Goal: Use online tool/utility: Utilize a website feature to perform a specific function

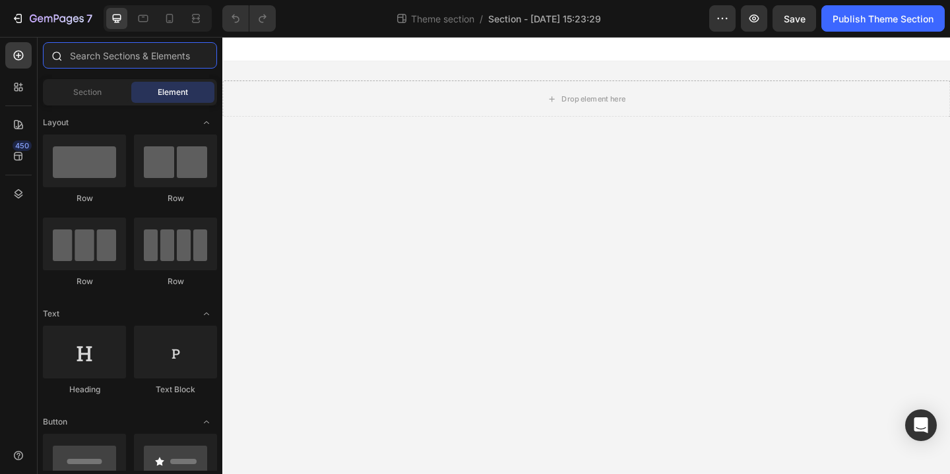
click at [115, 59] on input "text" at bounding box center [130, 55] width 174 height 26
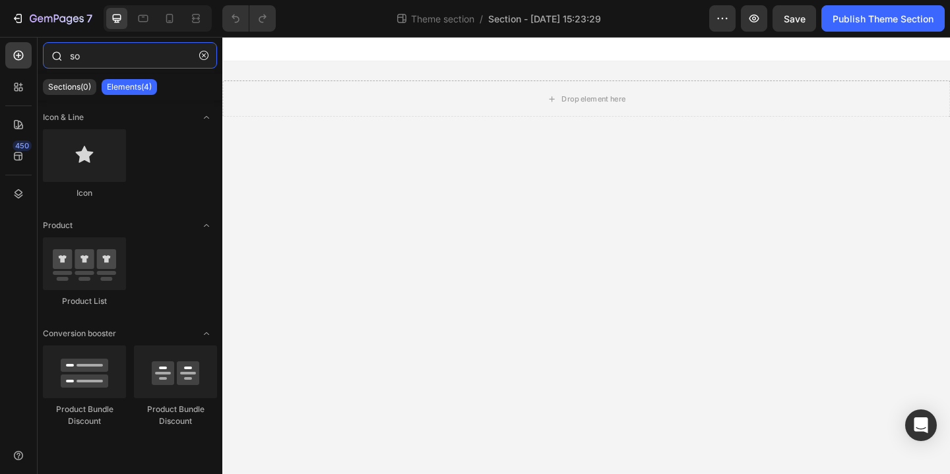
type input "s"
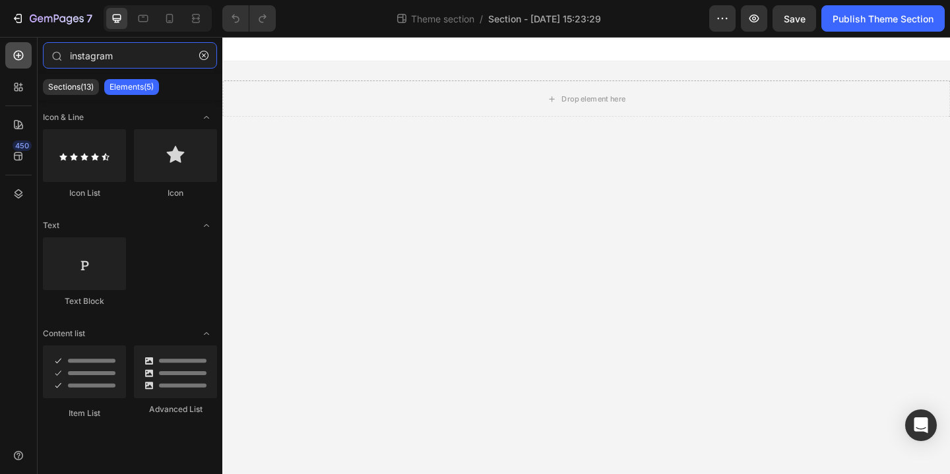
type input "instagram"
click at [18, 53] on icon at bounding box center [18, 55] width 13 height 13
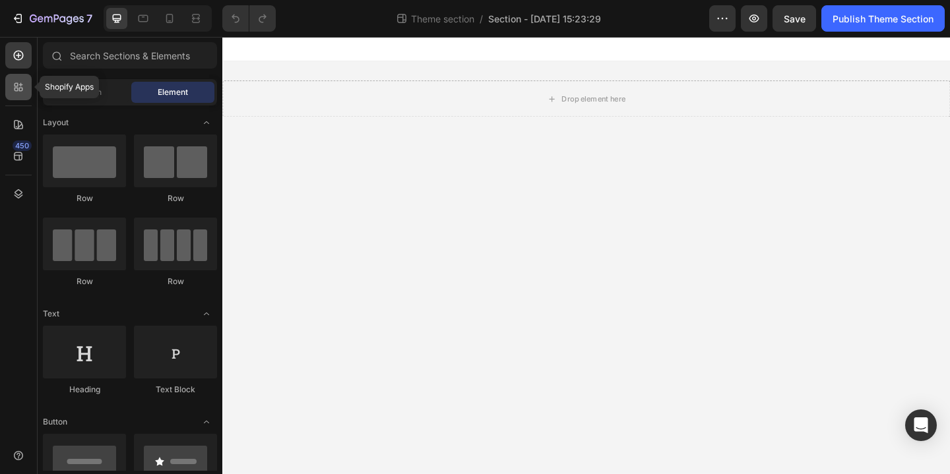
click at [20, 88] on icon at bounding box center [18, 86] width 13 height 13
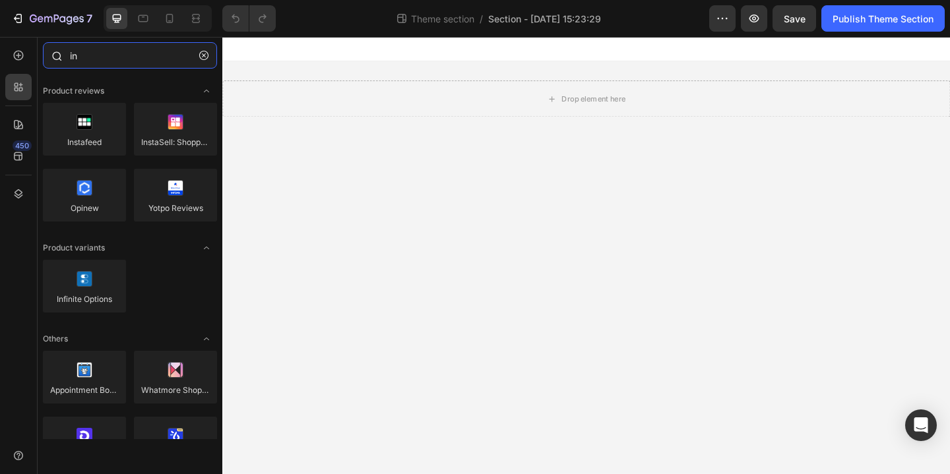
type input "i"
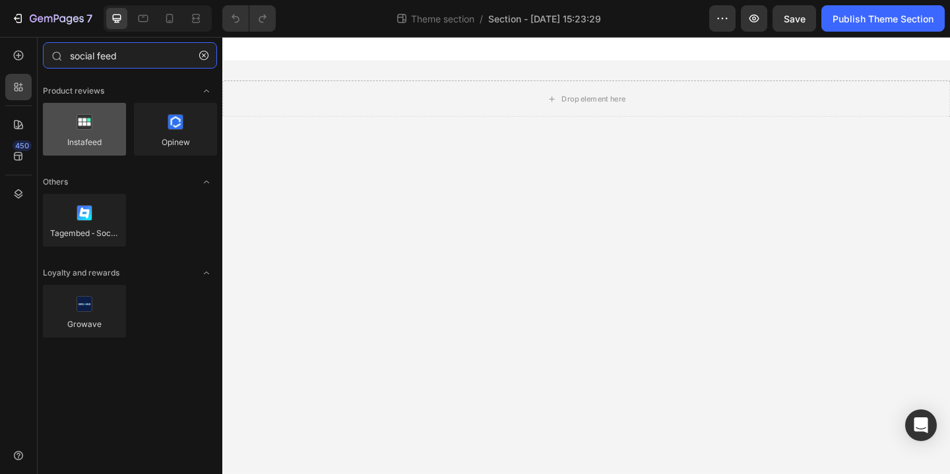
type input "social feed"
click at [94, 144] on div at bounding box center [84, 129] width 83 height 53
click at [86, 141] on div at bounding box center [84, 129] width 83 height 53
click at [86, 122] on div at bounding box center [84, 129] width 83 height 53
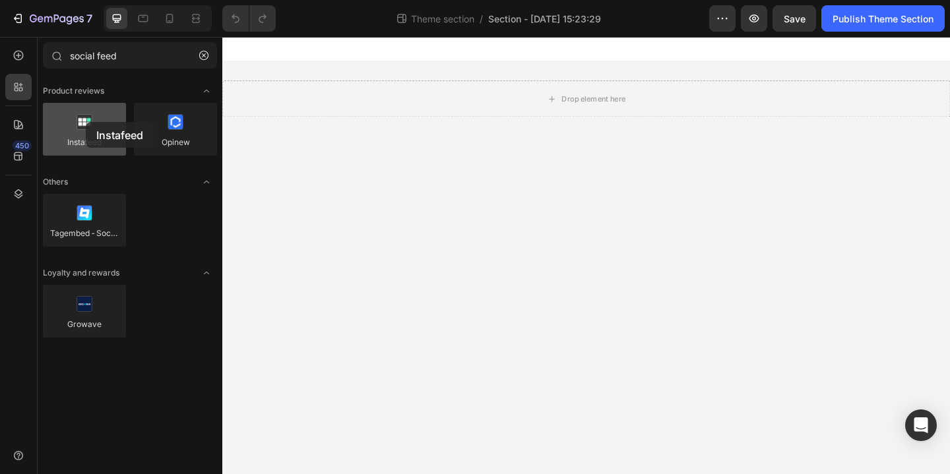
click at [86, 122] on div at bounding box center [84, 129] width 83 height 53
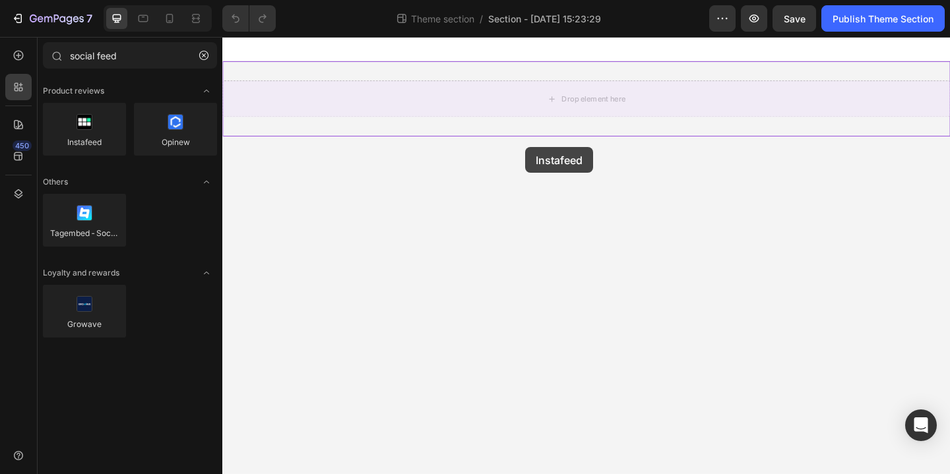
drag, startPoint x: 308, startPoint y: 159, endPoint x: 552, endPoint y: 157, distance: 243.5
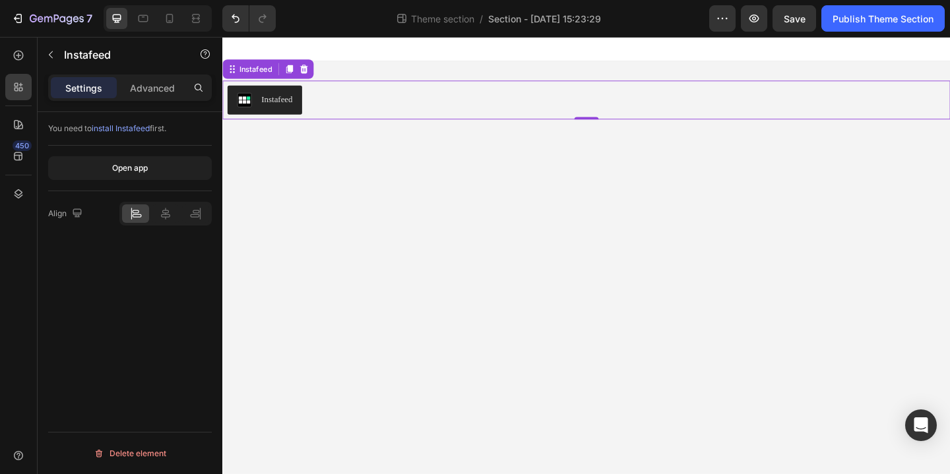
click at [280, 110] on div "Instafeed" at bounding box center [282, 105] width 34 height 14
click at [117, 128] on span "install Instafeed" at bounding box center [121, 128] width 58 height 10
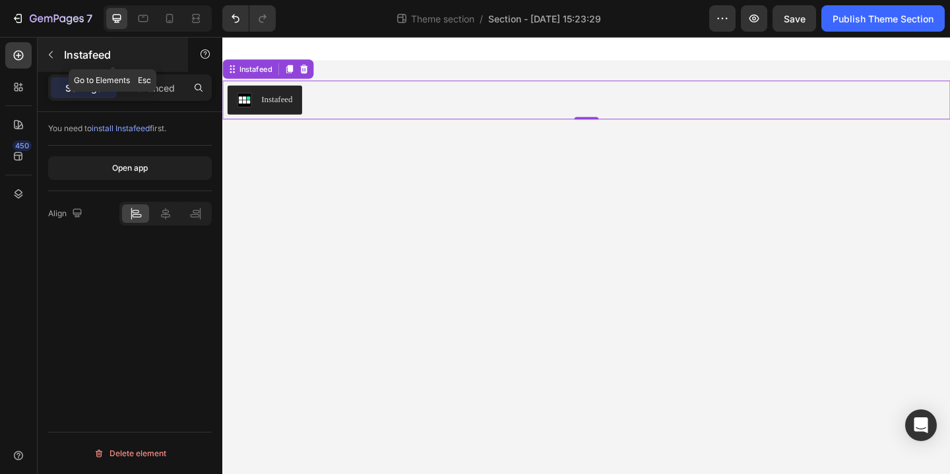
click at [46, 53] on icon "button" at bounding box center [51, 54] width 11 height 11
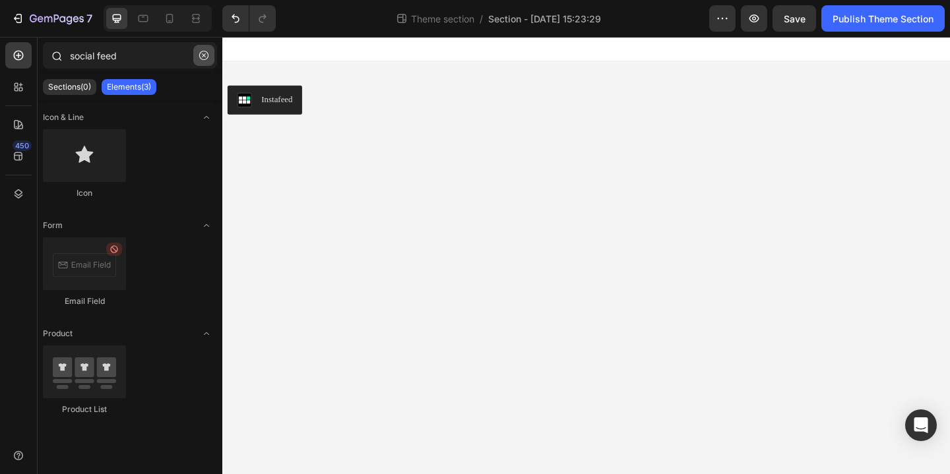
click at [205, 52] on icon "button" at bounding box center [203, 55] width 9 height 9
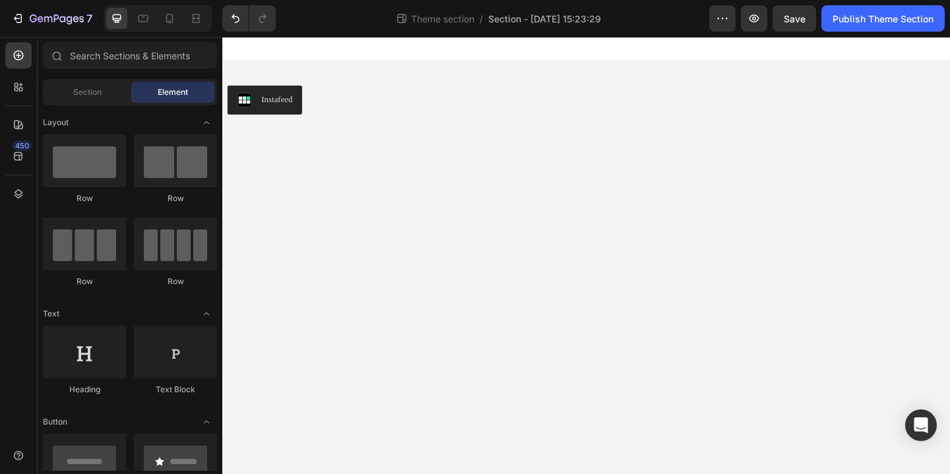
click at [176, 92] on span "Element" at bounding box center [173, 92] width 30 height 12
click at [143, 55] on input "text" at bounding box center [130, 55] width 174 height 26
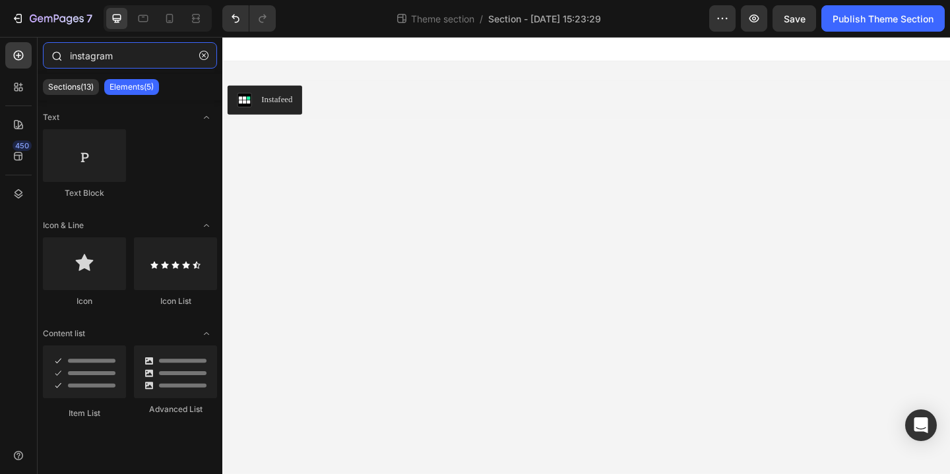
type input "instagram"
click at [65, 86] on p "Sections(13)" at bounding box center [71, 87] width 46 height 11
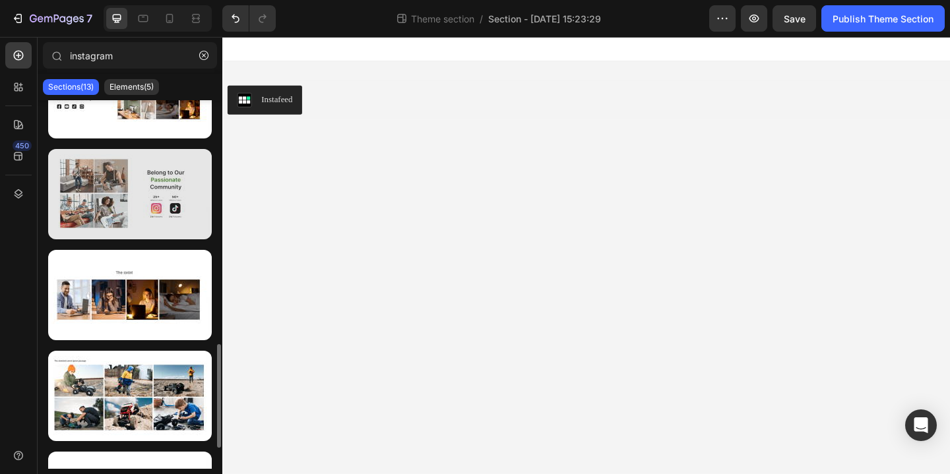
scroll to position [938, 0]
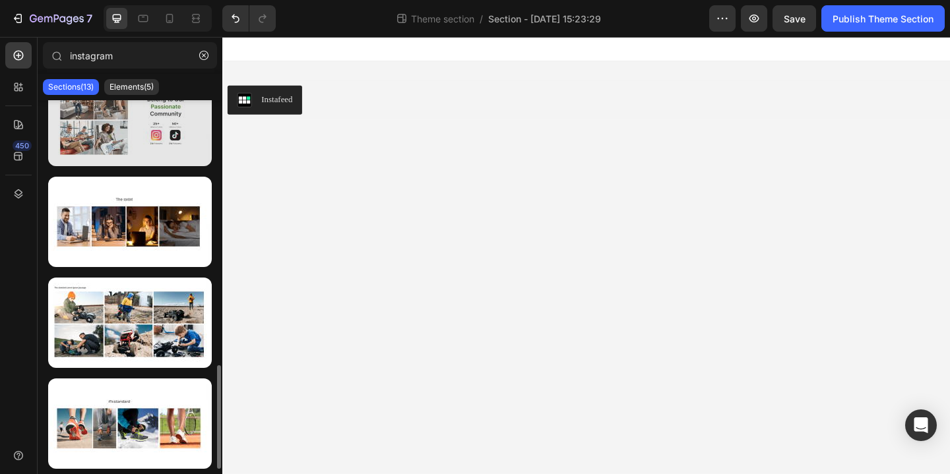
click at [142, 153] on div at bounding box center [130, 121] width 164 height 90
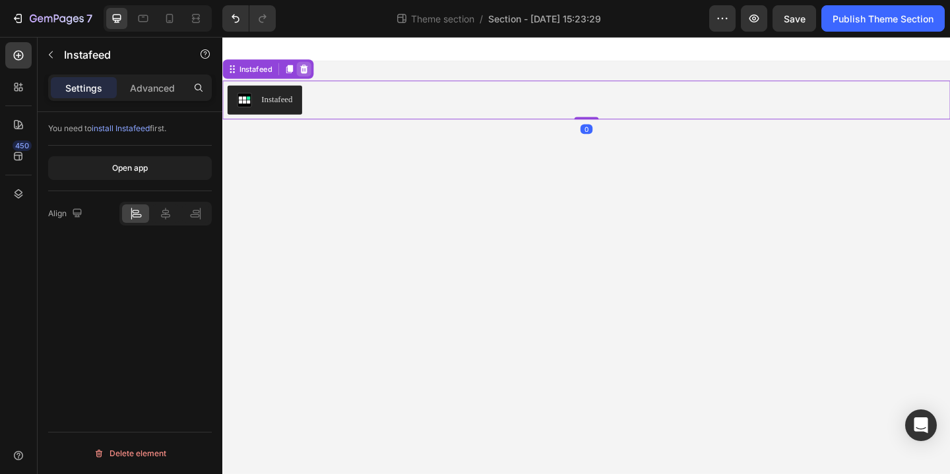
click at [314, 69] on icon at bounding box center [311, 71] width 9 height 9
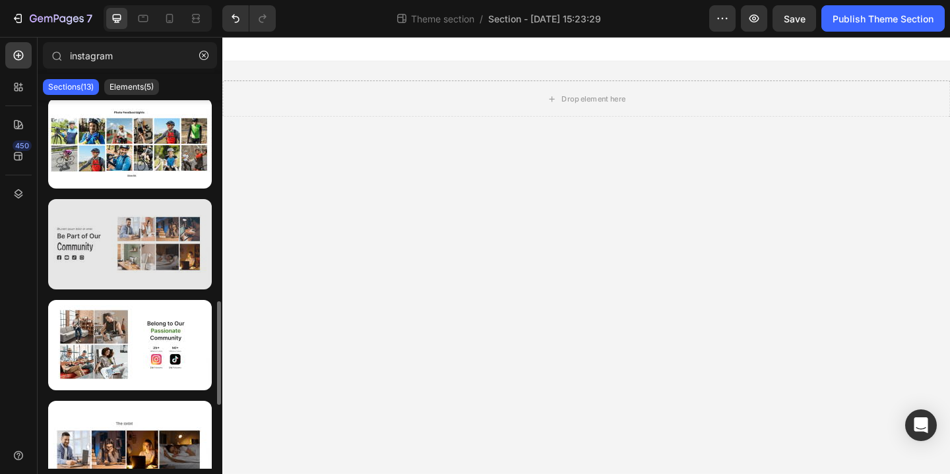
scroll to position [710, 0]
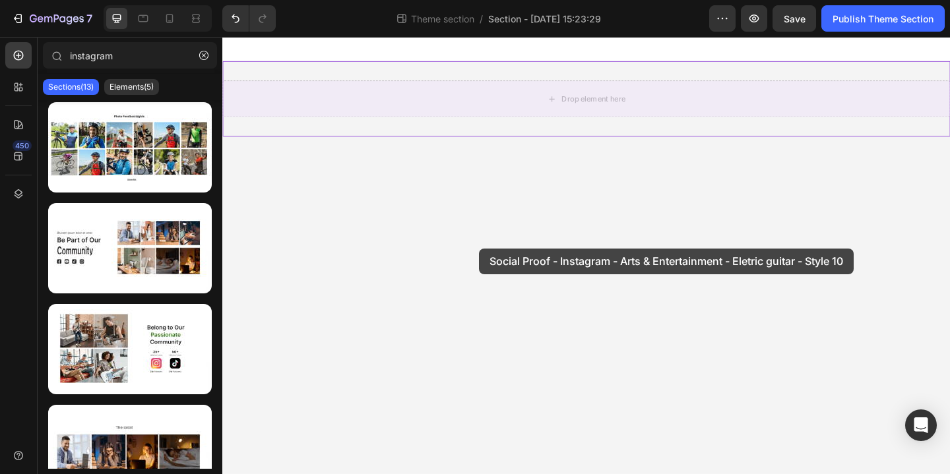
drag, startPoint x: 354, startPoint y: 352, endPoint x: 501, endPoint y: 267, distance: 169.6
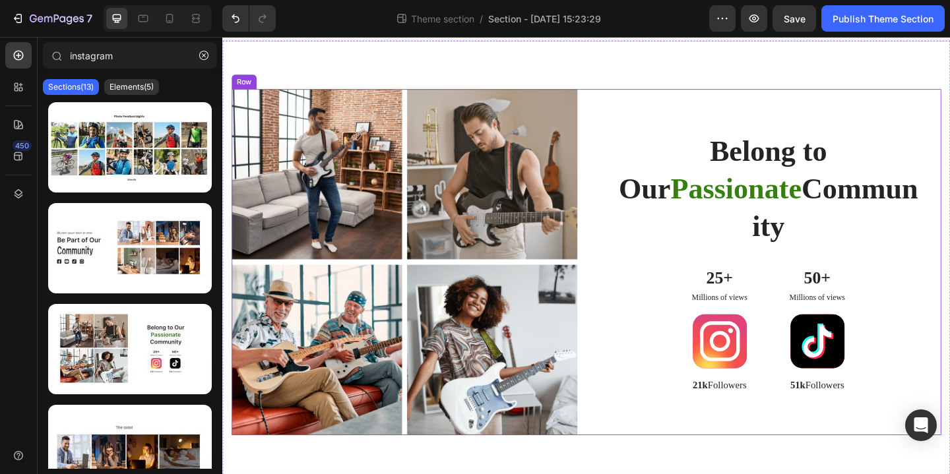
scroll to position [48, 0]
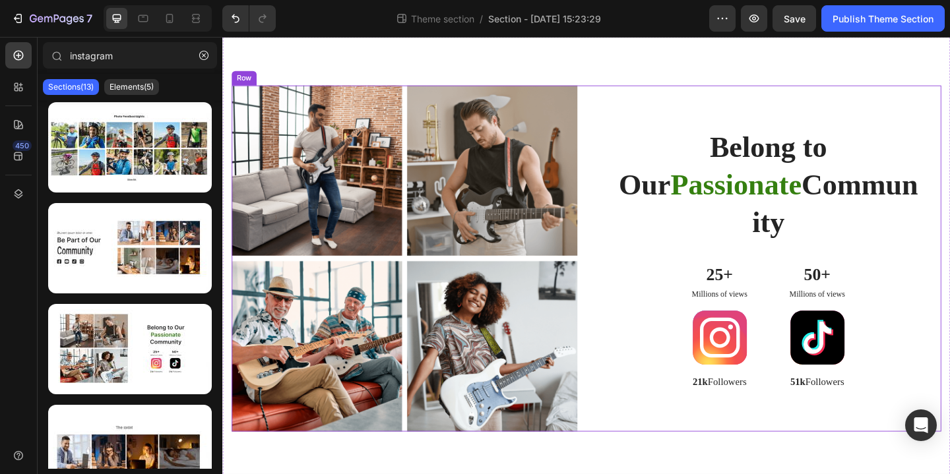
click at [744, 96] on div "Belong to Our Passionate Community Heading 25+ Text Block Millions of views Tex…" at bounding box center [816, 278] width 376 height 377
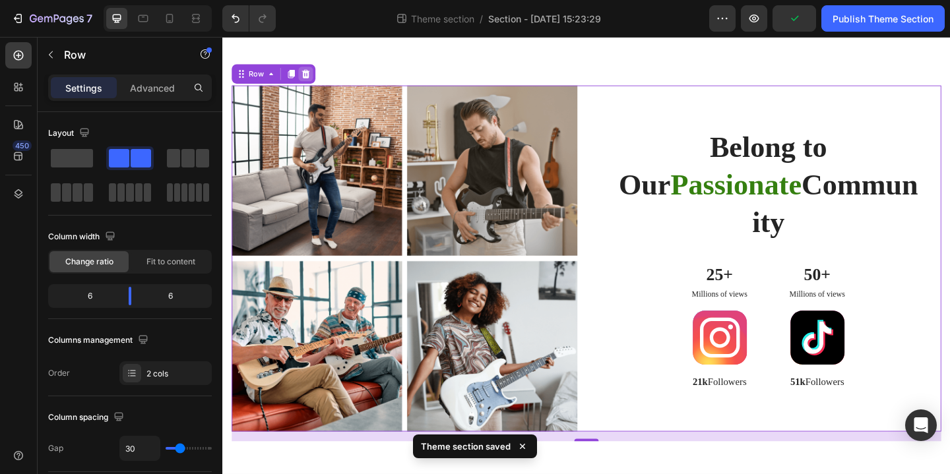
click at [313, 75] on icon at bounding box center [313, 77] width 9 height 9
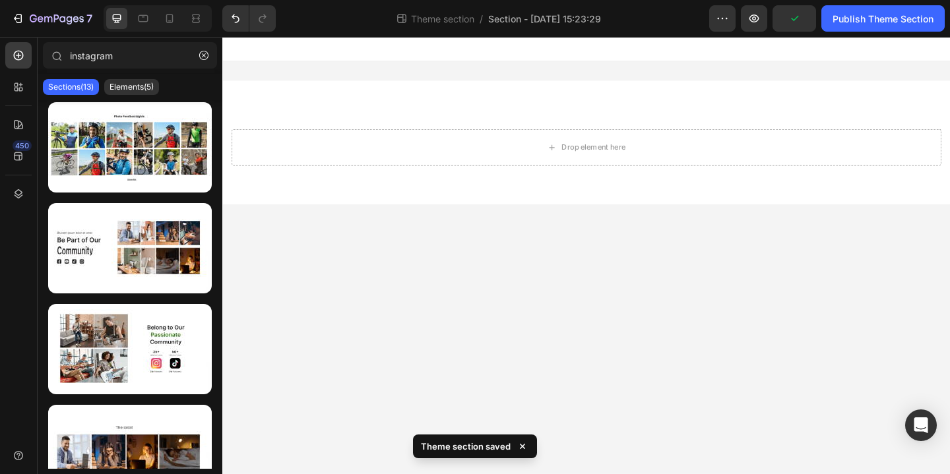
scroll to position [0, 0]
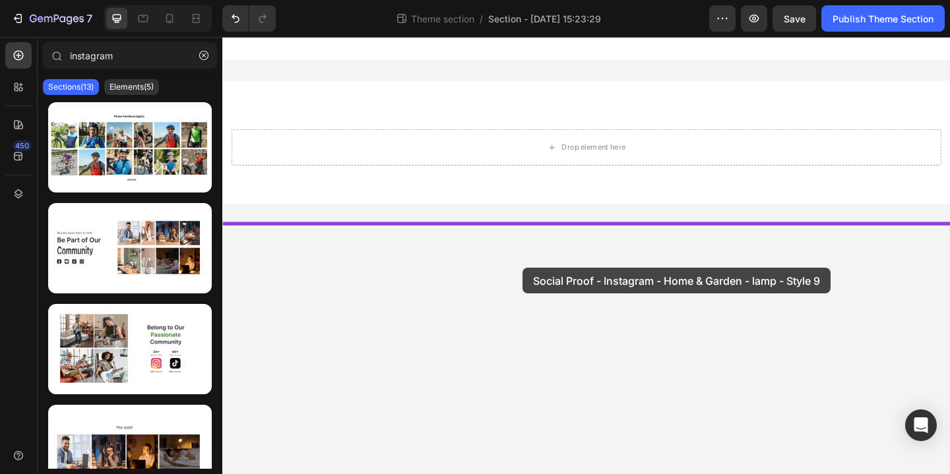
drag, startPoint x: 318, startPoint y: 300, endPoint x: 539, endPoint y: 288, distance: 221.3
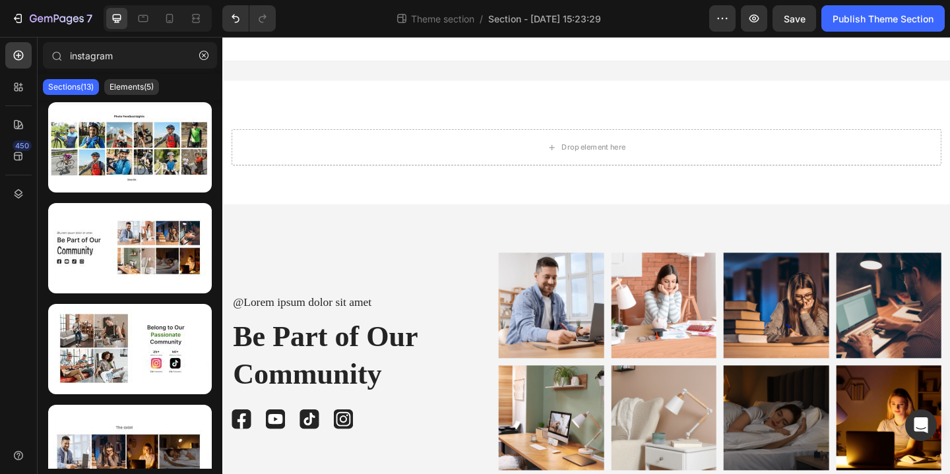
scroll to position [69, 0]
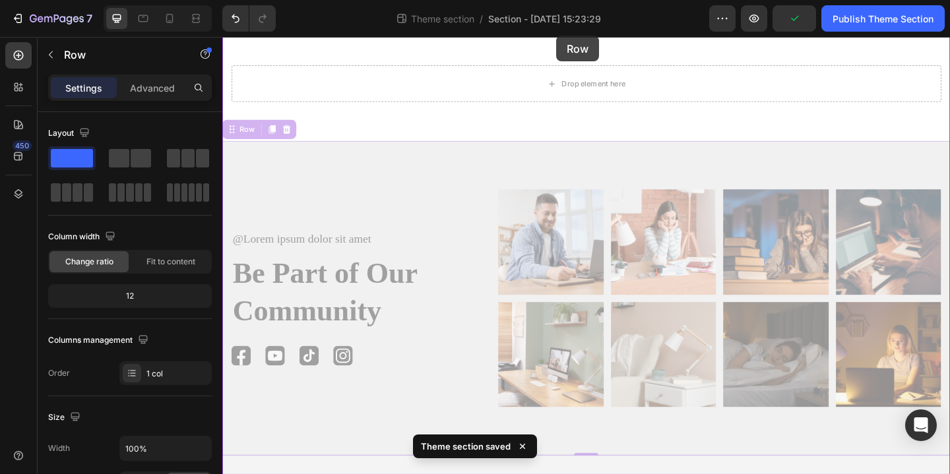
drag, startPoint x: 564, startPoint y: 157, endPoint x: 576, endPoint y: 82, distance: 75.5
click at [577, 79] on div "Drop element here Row @Lorem ipsum dolor sit amet Text Block Be Part of Our Com…" at bounding box center [618, 241] width 792 height 546
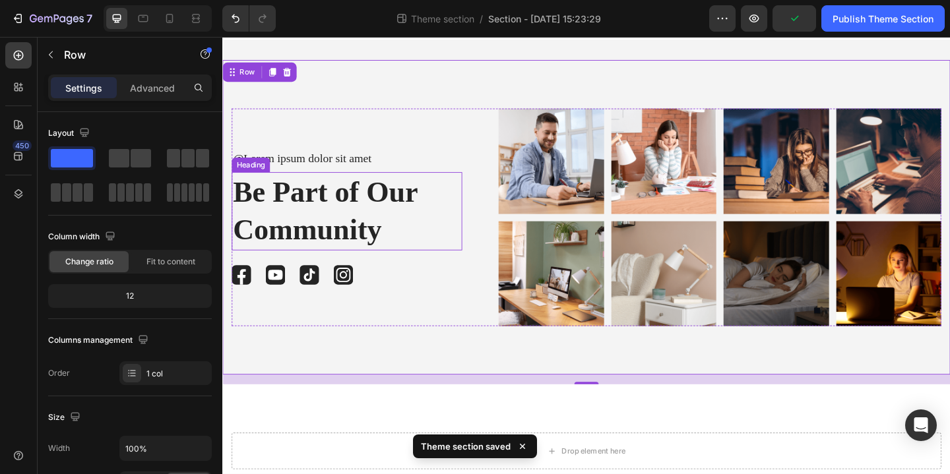
scroll to position [0, 0]
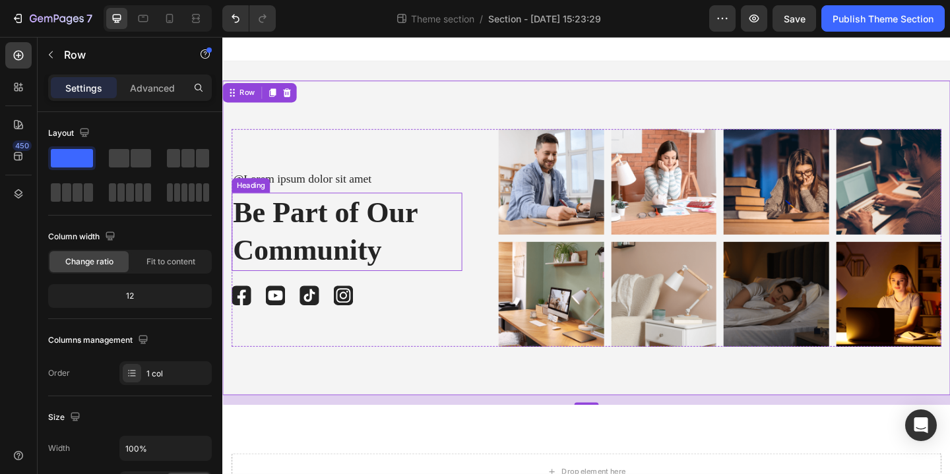
click at [382, 238] on h2 "Be Part of Our Community" at bounding box center [357, 249] width 251 height 85
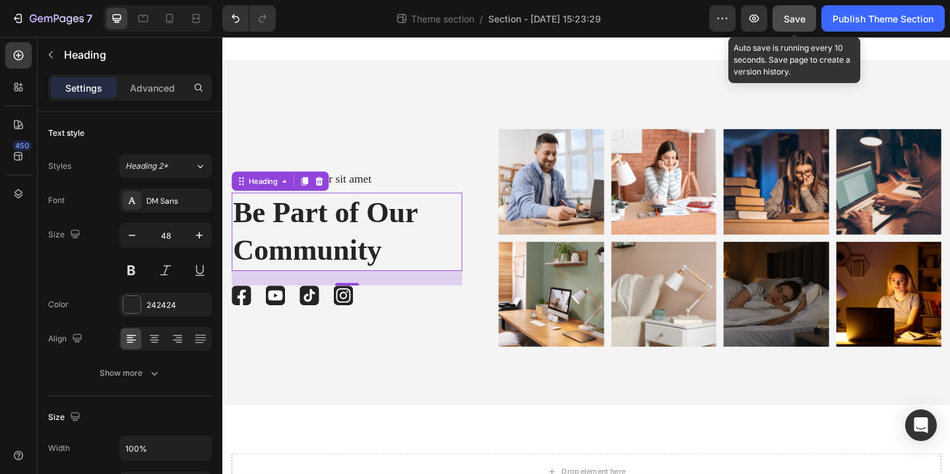
click at [790, 16] on span "Save" at bounding box center [795, 18] width 22 height 11
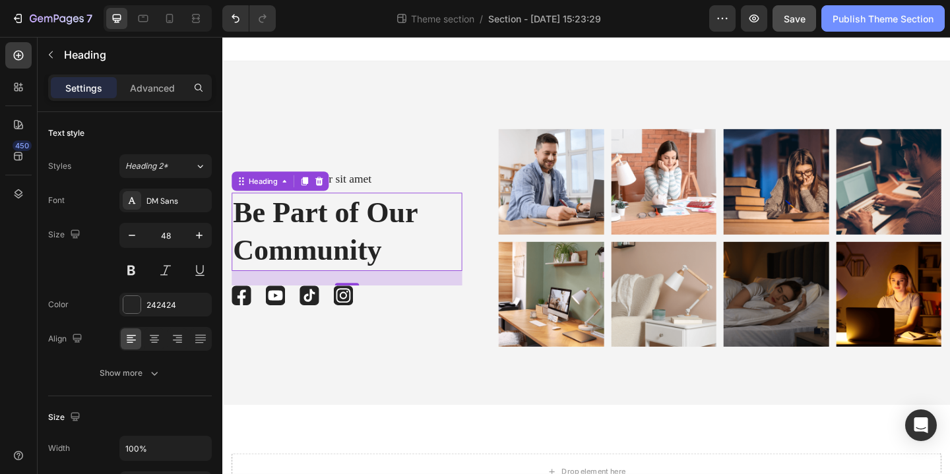
click at [859, 17] on div "Publish Theme Section" at bounding box center [883, 19] width 101 height 14
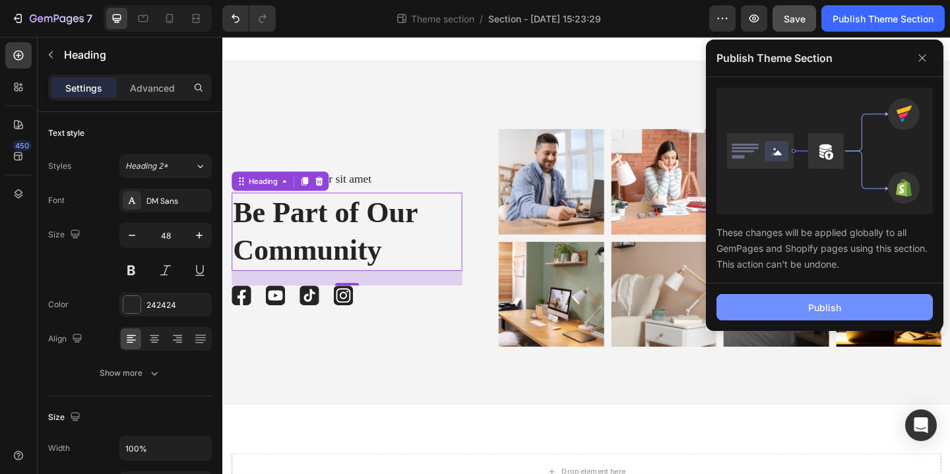
click at [864, 309] on button "Publish" at bounding box center [825, 307] width 216 height 26
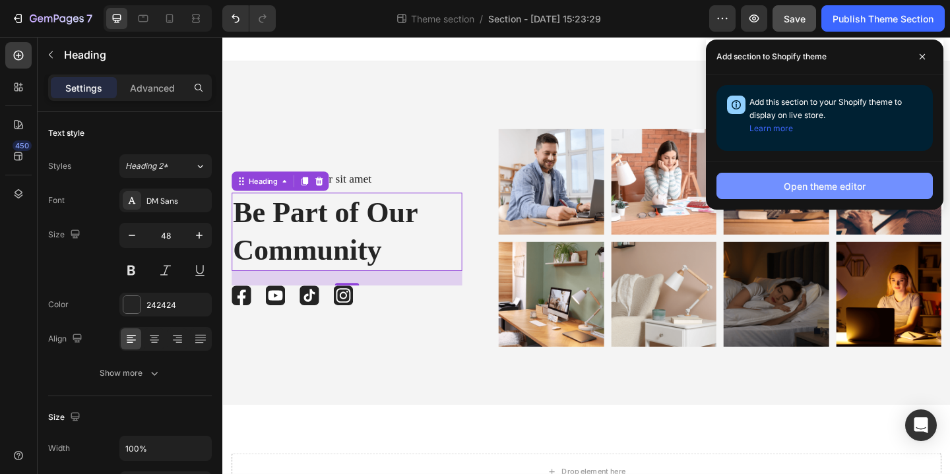
click at [747, 190] on button "Open theme editor" at bounding box center [825, 186] width 216 height 26
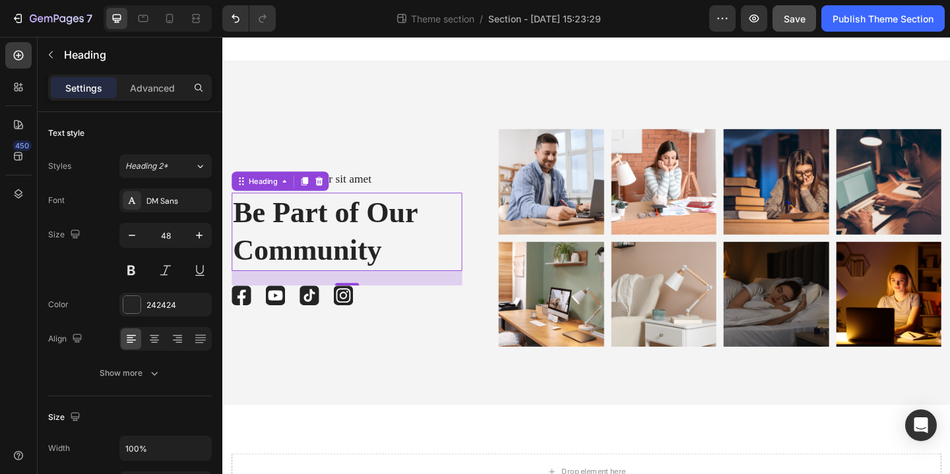
click at [400, 243] on h2 "Be Part of Our Community" at bounding box center [357, 249] width 251 height 85
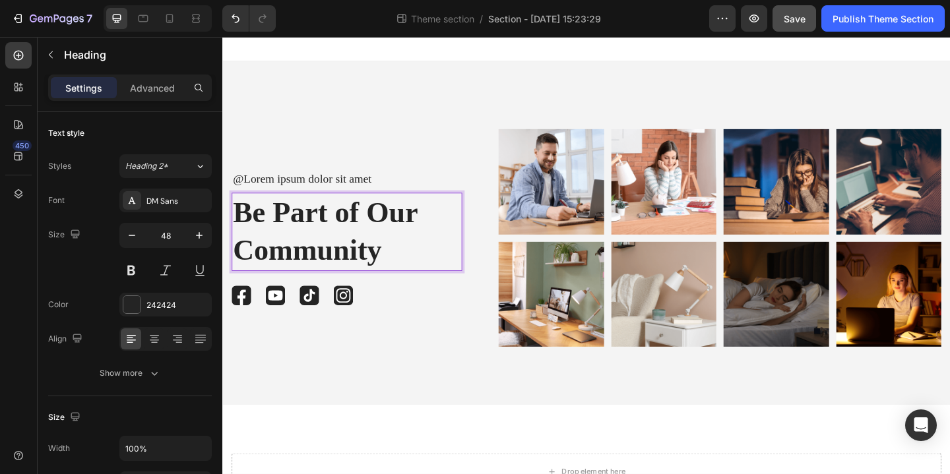
click at [393, 274] on p "Be Part of Our Community" at bounding box center [358, 249] width 248 height 82
